Goal: Task Accomplishment & Management: Manage account settings

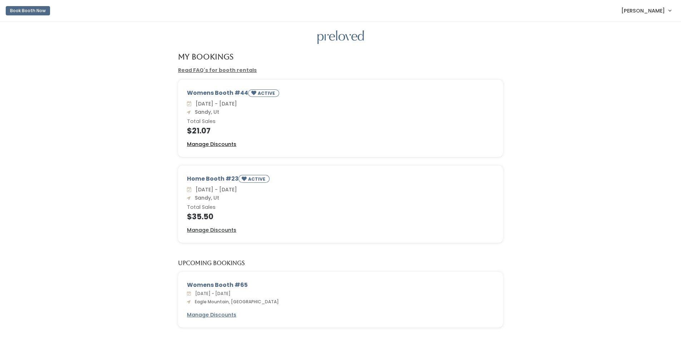
click at [220, 144] on u "Manage Discounts" at bounding box center [211, 143] width 49 height 7
